Goal: Task Accomplishment & Management: Use online tool/utility

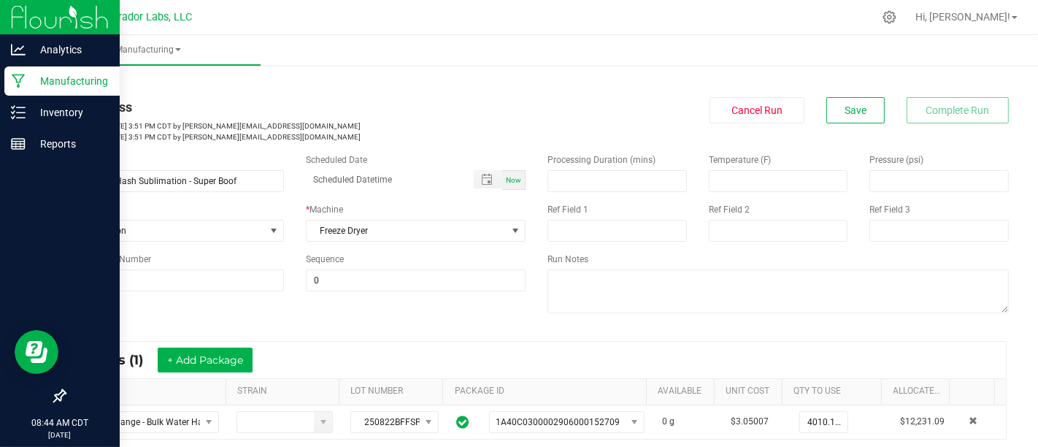
click at [12, 85] on icon at bounding box center [19, 81] width 14 height 15
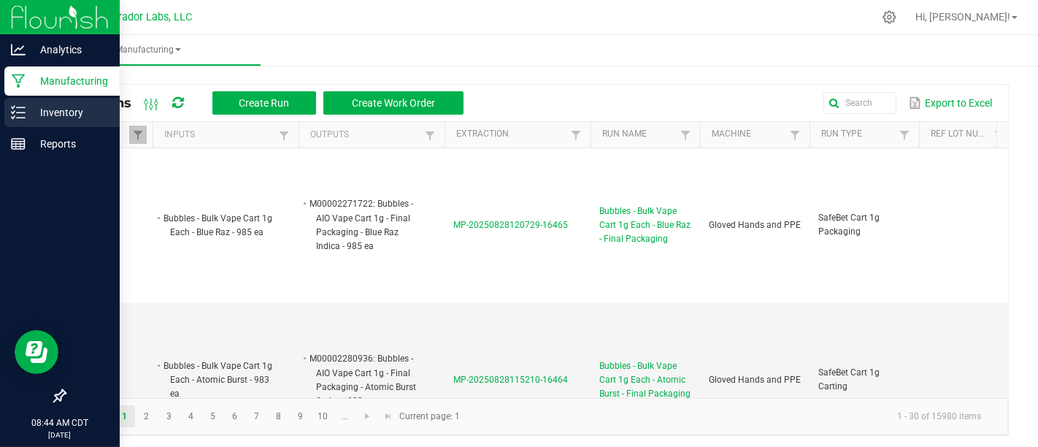
click at [17, 110] on icon at bounding box center [18, 112] width 15 height 15
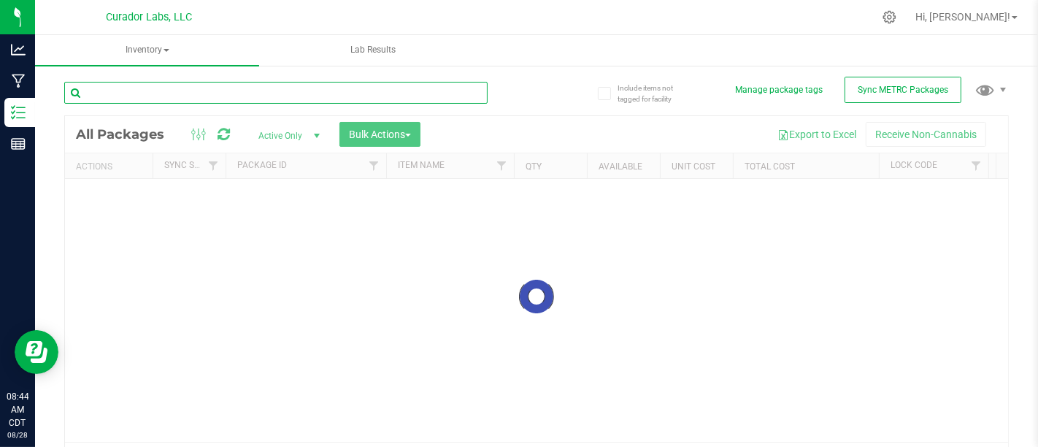
click at [444, 93] on input "text" at bounding box center [275, 93] width 423 height 22
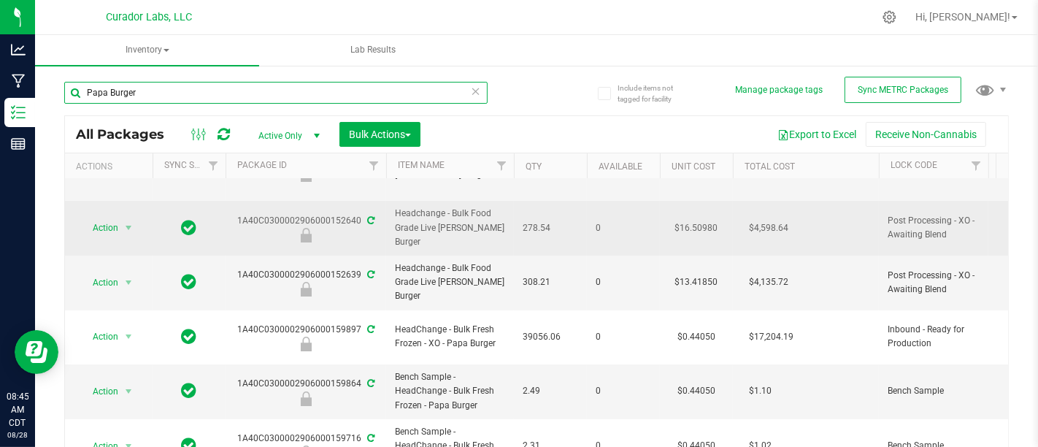
scroll to position [100, 0]
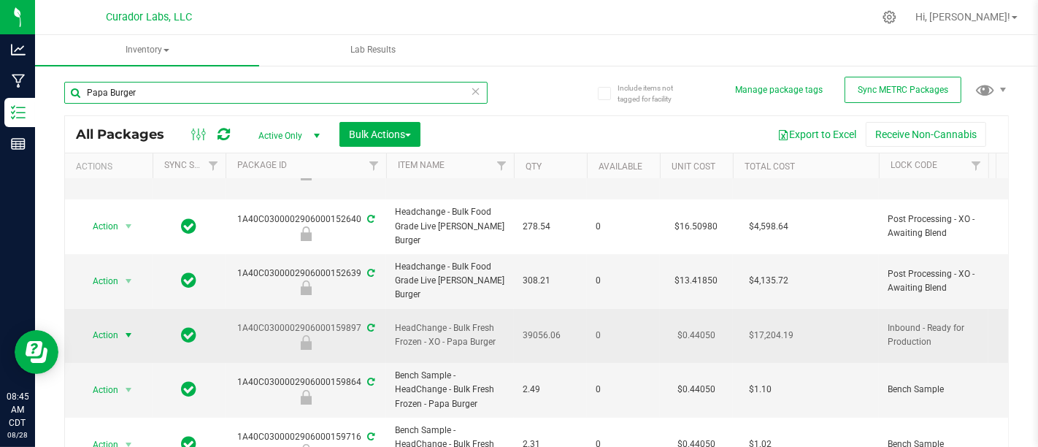
type input "Papa Burger"
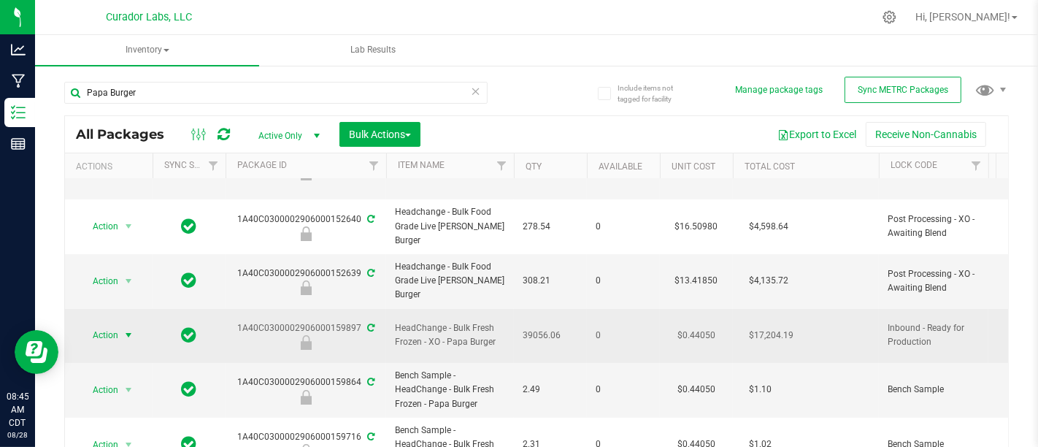
click at [108, 332] on span "Action" at bounding box center [99, 335] width 39 height 20
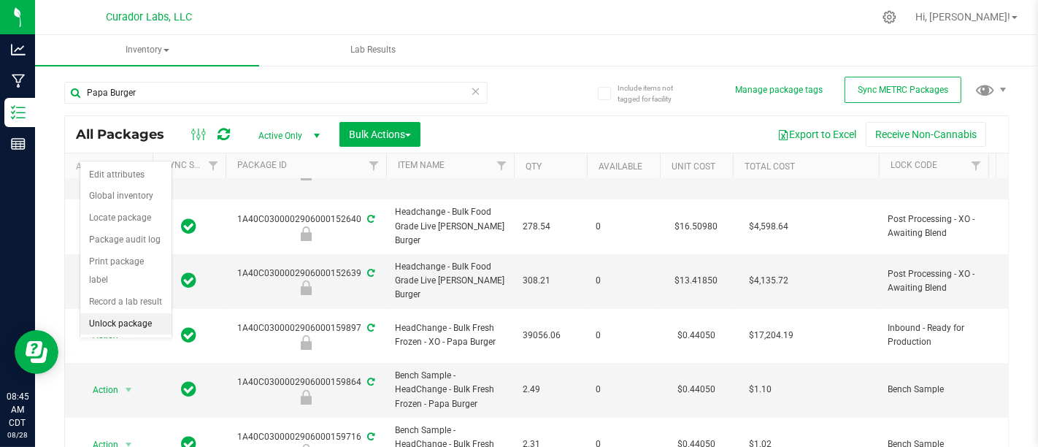
click at [139, 313] on li "Unlock package" at bounding box center [125, 324] width 91 height 22
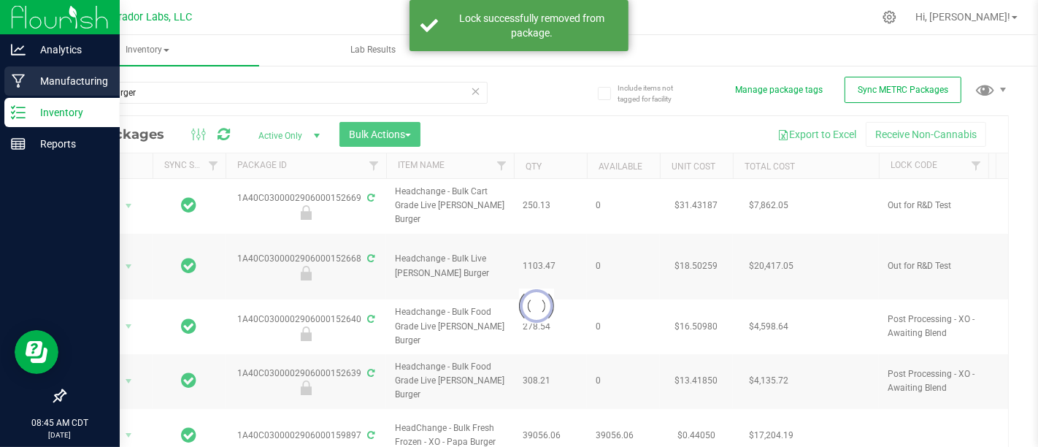
drag, startPoint x: 37, startPoint y: 88, endPoint x: 25, endPoint y: 88, distance: 12.4
click at [25, 88] on icon at bounding box center [19, 81] width 14 height 15
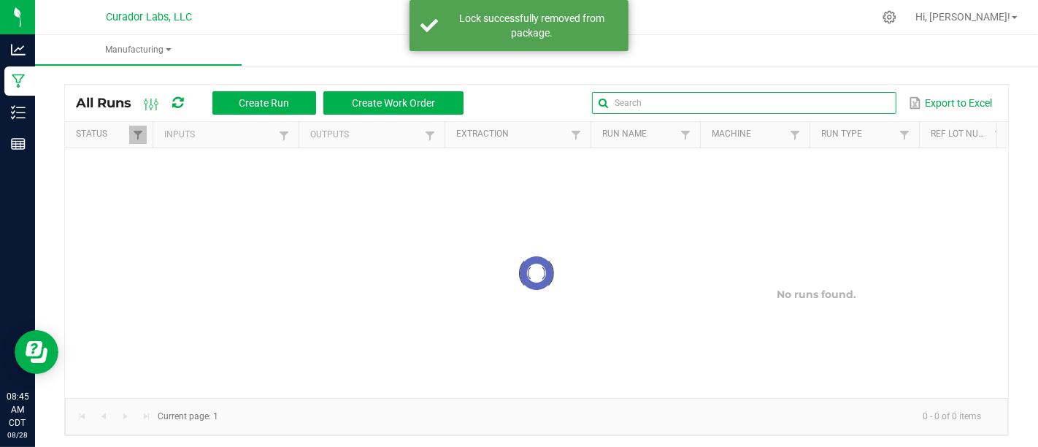
click at [842, 112] on input "text" at bounding box center [744, 103] width 304 height 22
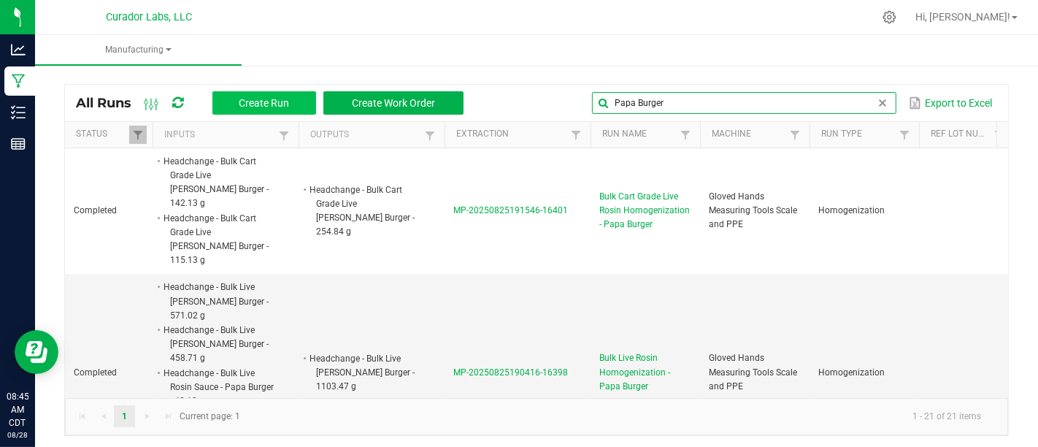
type input "Papa Burger"
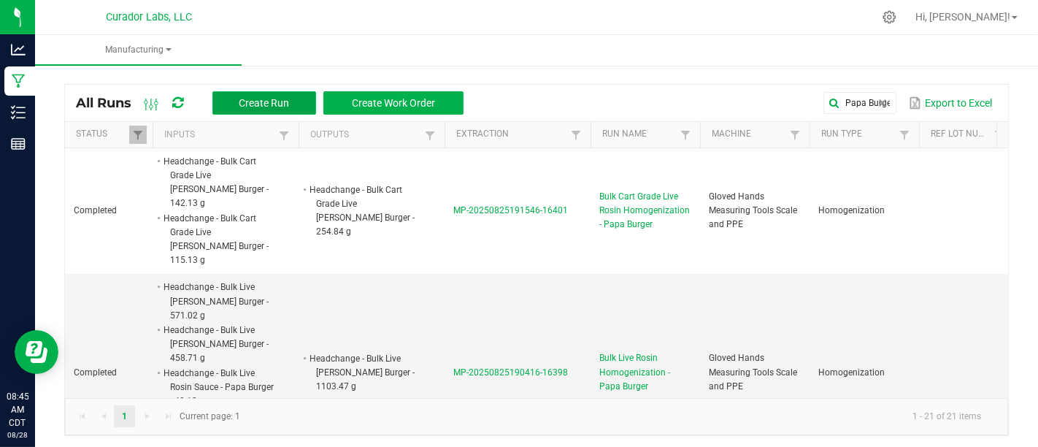
click at [274, 97] on span "Create Run" at bounding box center [264, 103] width 50 height 12
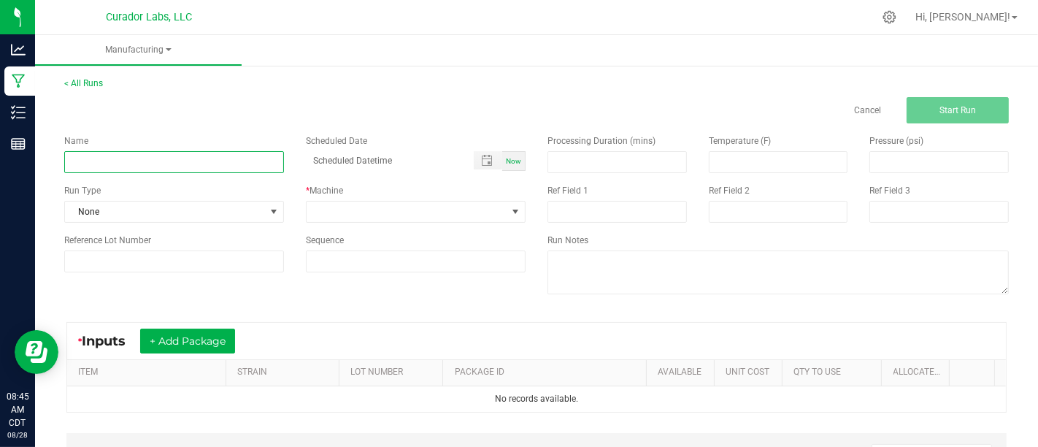
click at [247, 161] on input at bounding box center [174, 162] width 220 height 22
type input "Bulk Fresh Frozen Washing - Papa Burger"
click at [245, 226] on div "Name Bulk Fresh Frozen Washing - Papa Burger Scheduled Date Now Run Type None *…" at bounding box center [294, 203] width 483 height 160
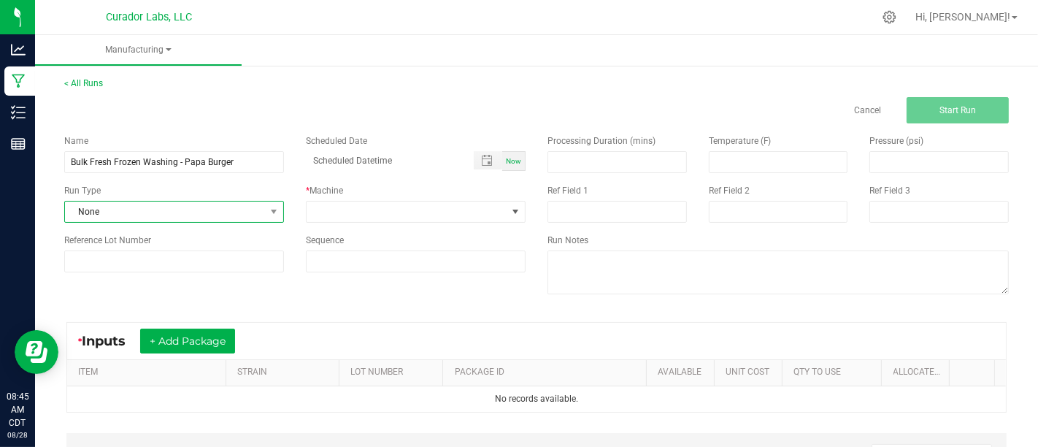
click at [246, 215] on span "None" at bounding box center [165, 211] width 200 height 20
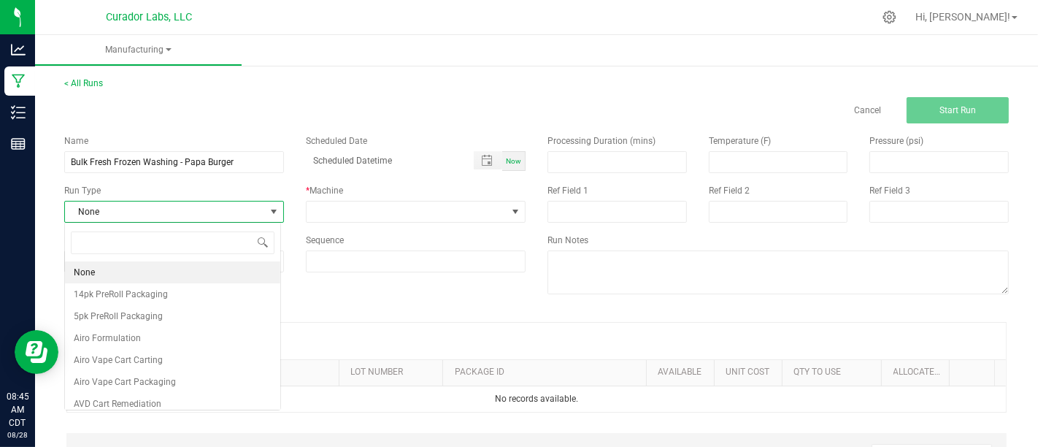
scroll to position [21, 216]
type input "H"
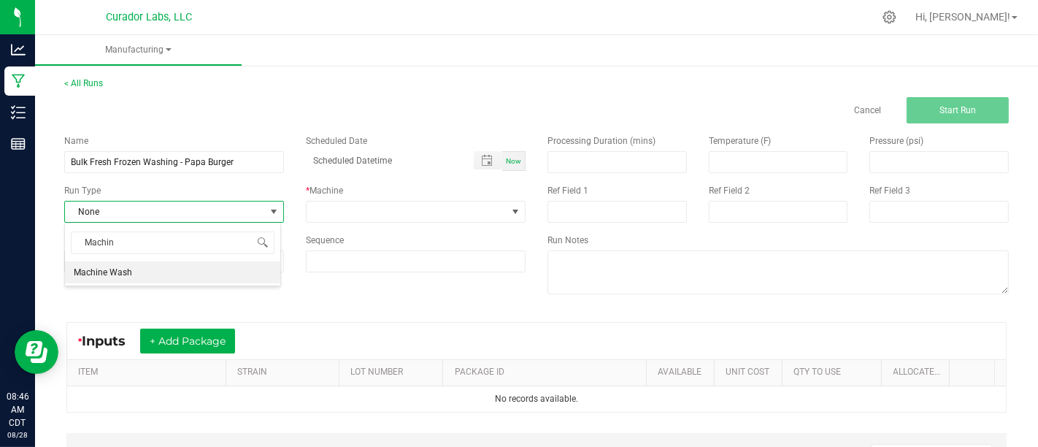
type input "Machine"
click at [208, 269] on li "Machine Wash" at bounding box center [172, 272] width 215 height 22
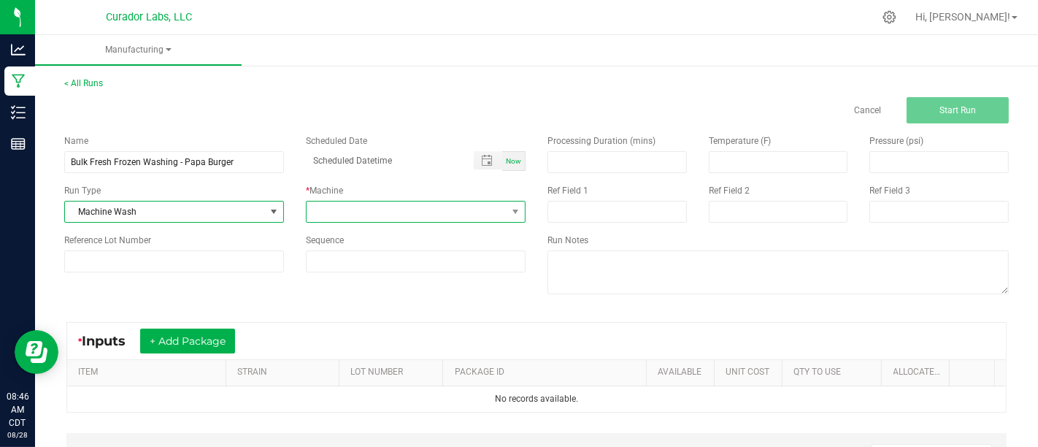
click at [350, 212] on span at bounding box center [407, 211] width 200 height 20
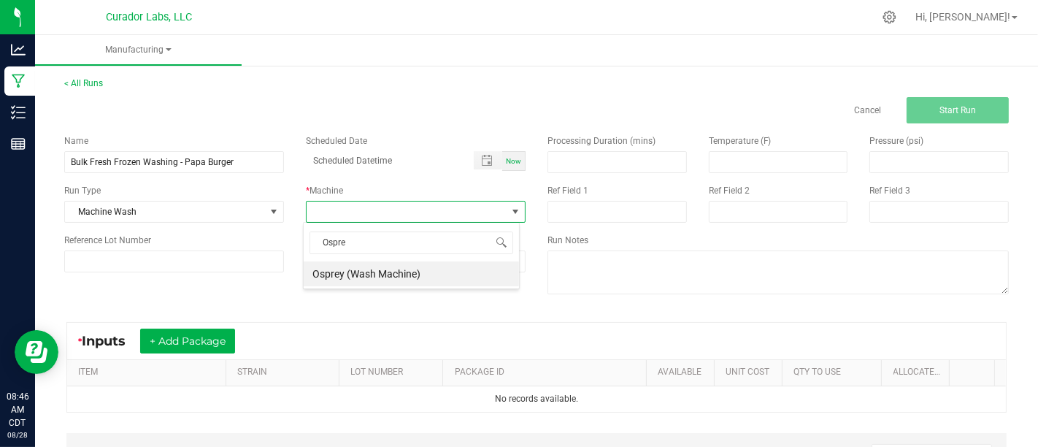
type input "Osprey"
click at [374, 286] on div "Osprey Osprey (Wash Machine)" at bounding box center [411, 255] width 217 height 67
click at [375, 277] on li "Osprey (Wash Machine)" at bounding box center [411, 273] width 215 height 25
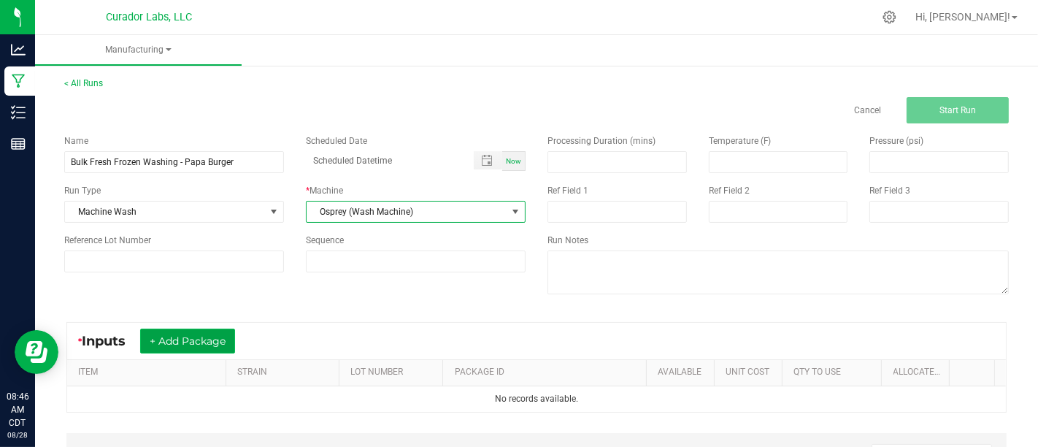
click at [220, 336] on button "+ Add Package" at bounding box center [187, 341] width 95 height 25
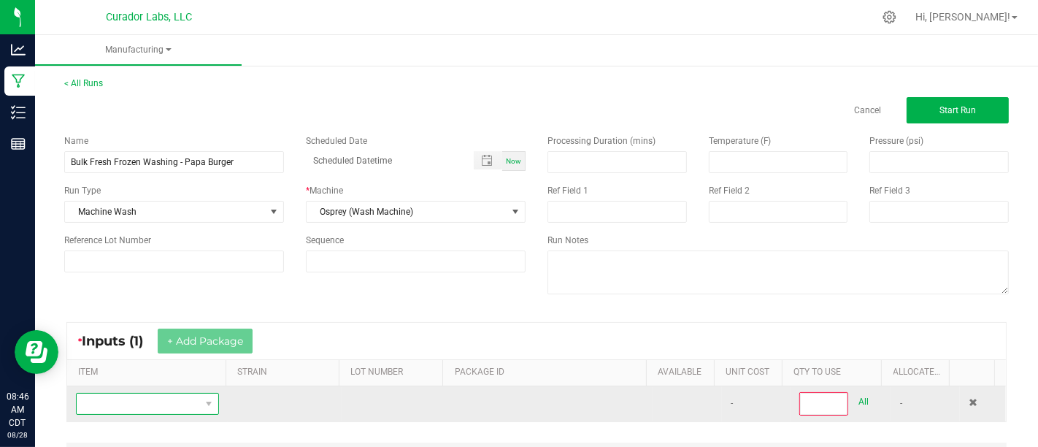
click at [184, 393] on span "NO DATA FOUND" at bounding box center [138, 403] width 123 height 20
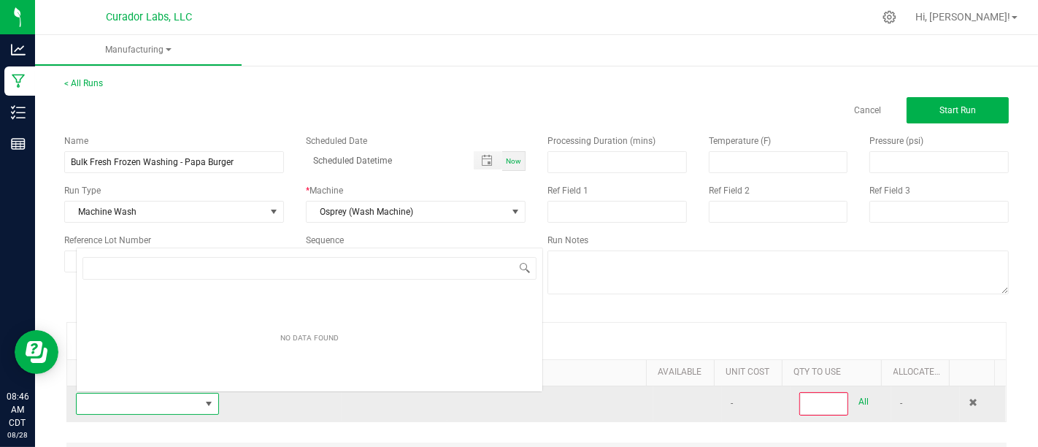
scroll to position [21, 137]
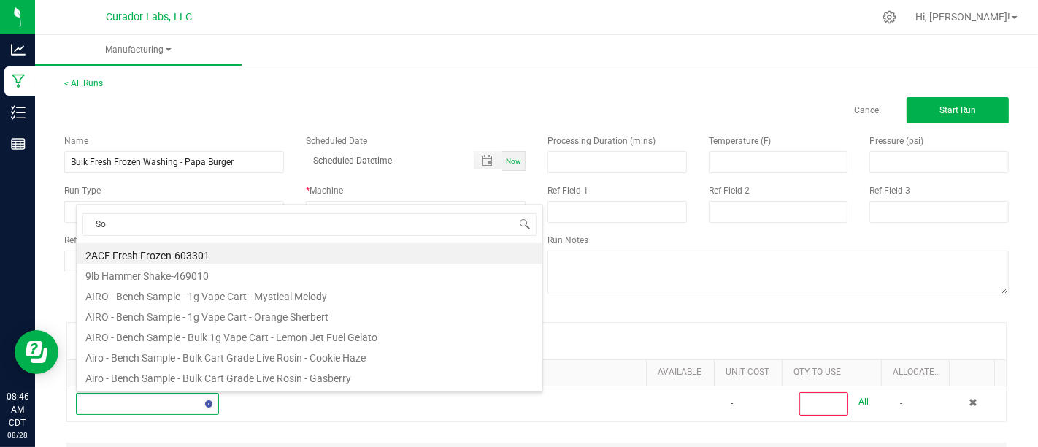
type input "S"
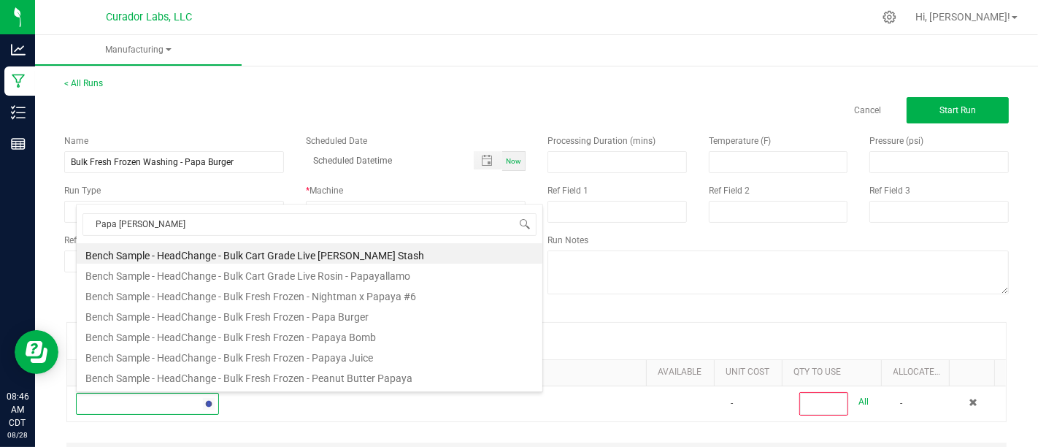
type input "Papa Burger"
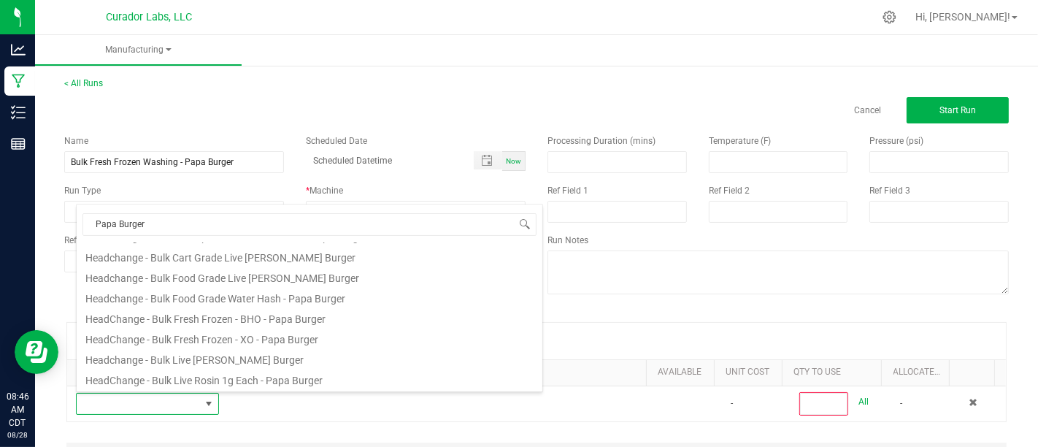
scroll to position [117, 0]
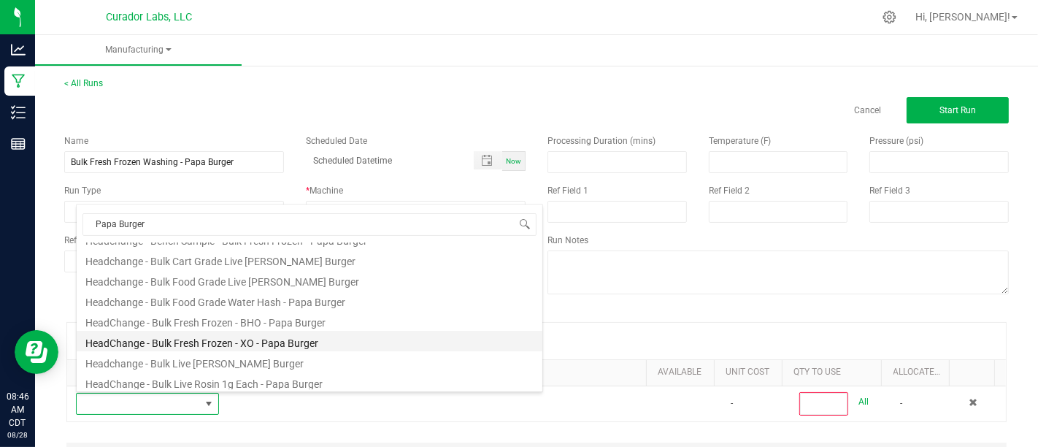
click at [431, 339] on li "HeadChange - Bulk Fresh Frozen - XO - Papa Burger" at bounding box center [310, 341] width 466 height 20
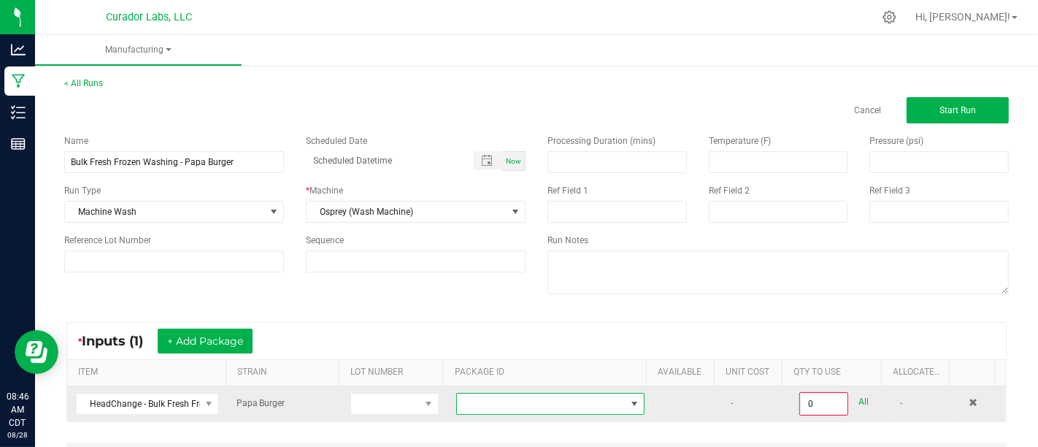
click at [626, 401] on span at bounding box center [635, 403] width 18 height 20
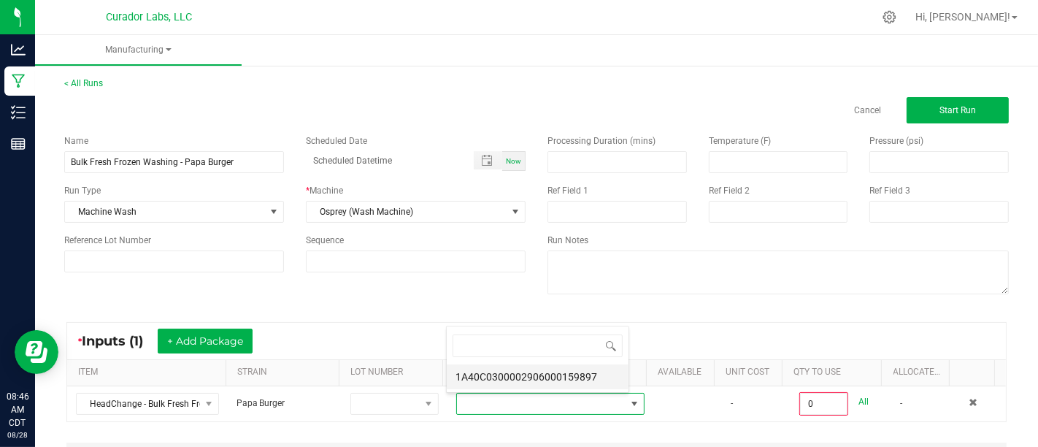
click at [617, 372] on li "1A40C0300002906000159897" at bounding box center [538, 376] width 182 height 25
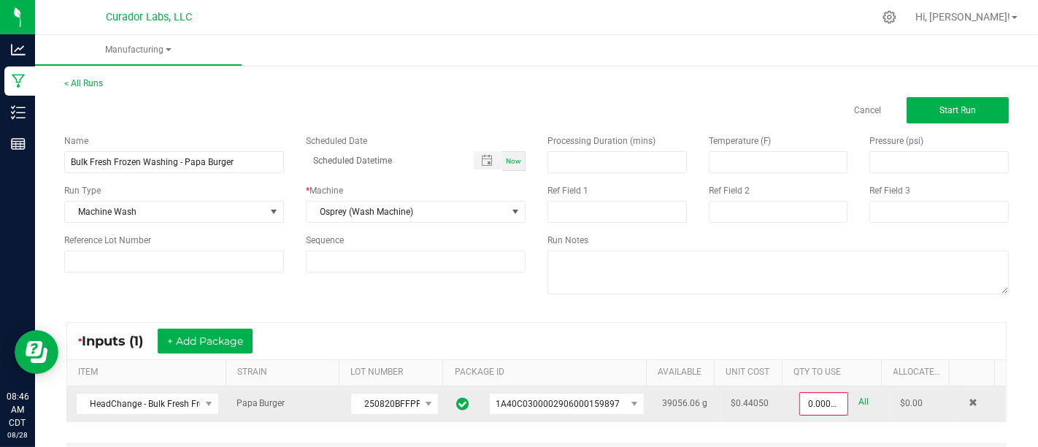
click at [859, 399] on link "All" at bounding box center [864, 402] width 10 height 20
type input "39056.0600 g"
click at [964, 110] on button "Start Run" at bounding box center [958, 110] width 102 height 26
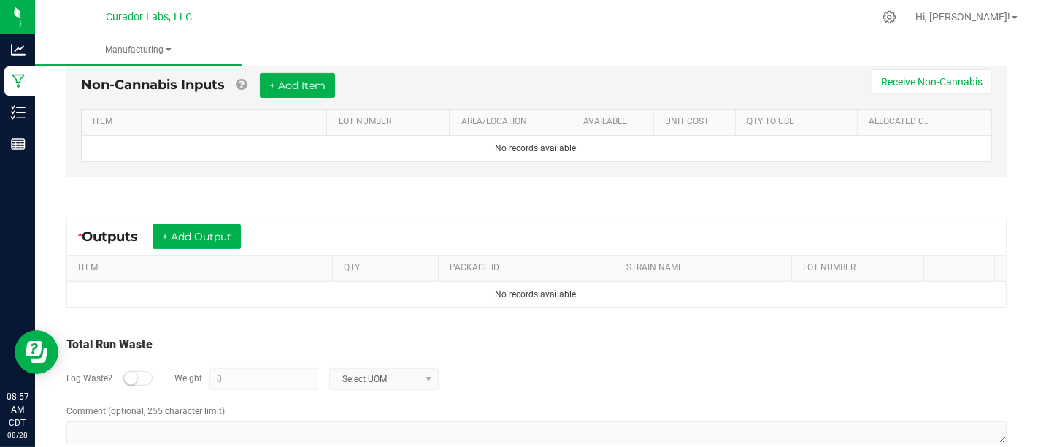
scroll to position [438, 0]
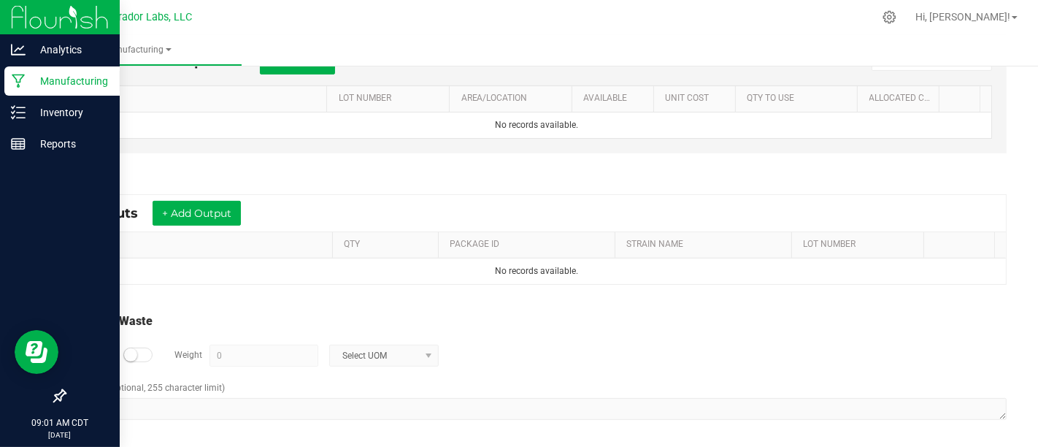
click at [18, 84] on icon at bounding box center [18, 81] width 13 height 14
